Goal: Information Seeking & Learning: Find specific page/section

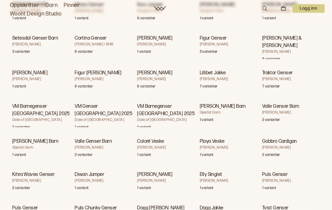
scroll to position [3525, 0]
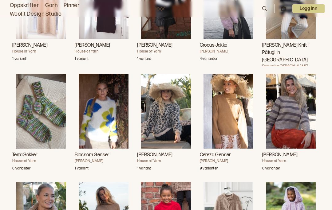
click at [169, 95] on img "Leaora Genser" at bounding box center [166, 111] width 50 height 75
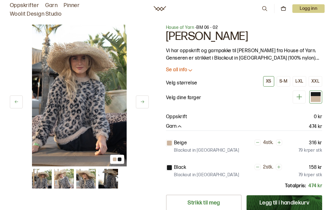
scroll to position [3551, 0]
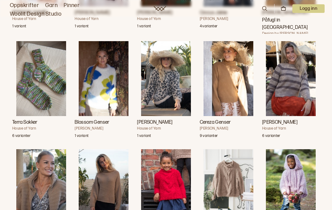
scroll to position [3556, 0]
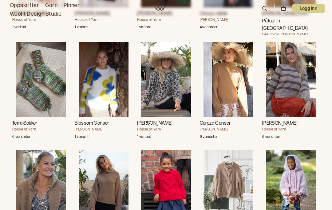
click at [29, 4] on link "Oppskrifter" at bounding box center [24, 5] width 29 height 9
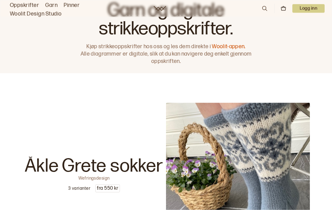
scroll to position [11, 0]
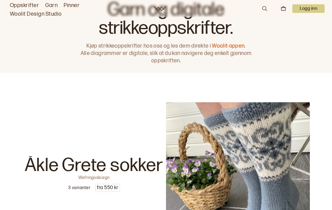
click at [264, 6] on icon at bounding box center [264, 8] width 7 height 7
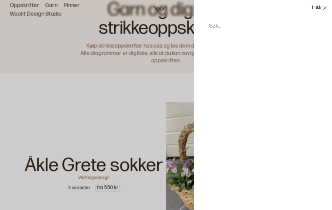
click at [260, 33] on div at bounding box center [262, 38] width 113 height 10
click at [251, 35] on div at bounding box center [262, 38] width 113 height 10
click at [211, 40] on div at bounding box center [262, 38] width 113 height 10
click at [214, 35] on div at bounding box center [262, 38] width 113 height 10
click at [210, 33] on div at bounding box center [262, 38] width 113 height 10
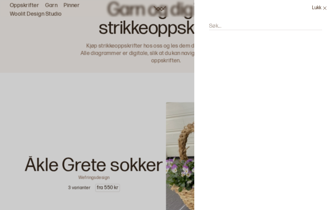
click at [212, 37] on div at bounding box center [262, 38] width 113 height 10
click at [216, 29] on label "Søk..." at bounding box center [215, 25] width 12 height 7
click at [216, 29] on input "Søk..." at bounding box center [265, 26] width 113 height 8
click at [252, 22] on input "Søk..." at bounding box center [265, 26] width 113 height 8
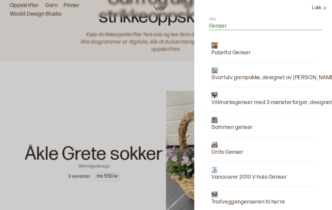
type input "Genser b"
